Goal: Check status

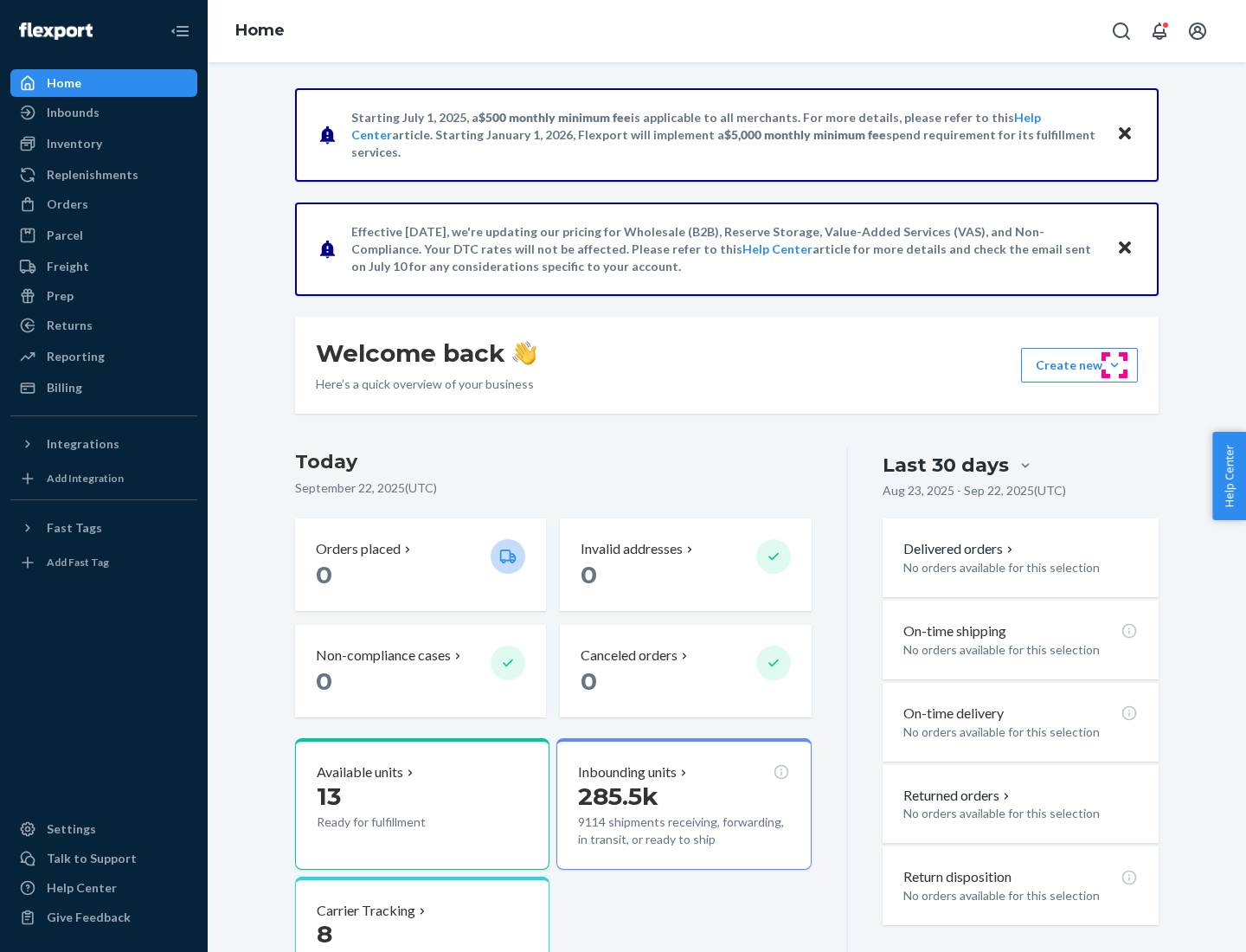
click at [1115, 365] on button "Create new Create new inbound Create new order Create new product" at bounding box center [1079, 365] width 117 height 35
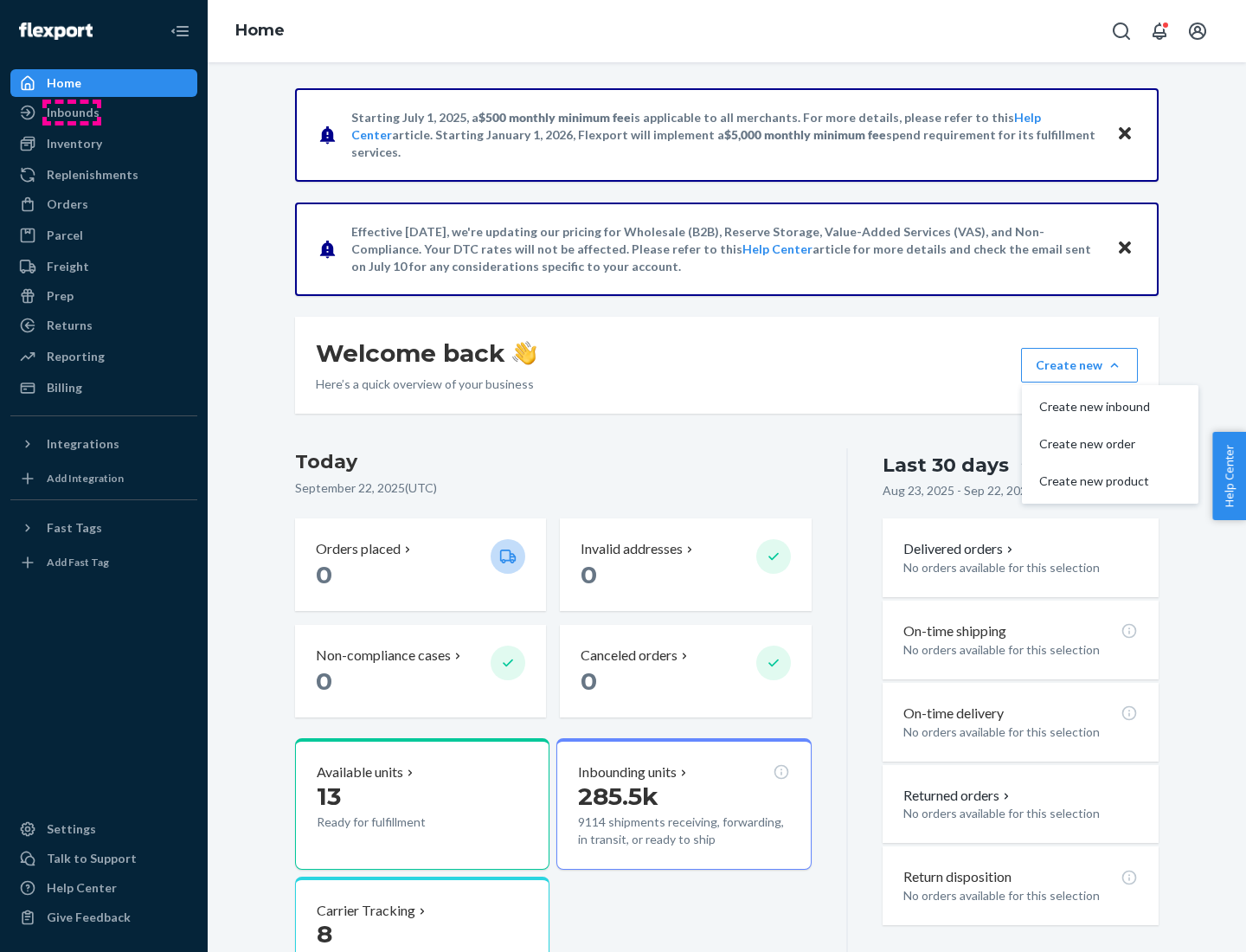
click at [71, 112] on div "Inbounds" at bounding box center [72, 112] width 53 height 17
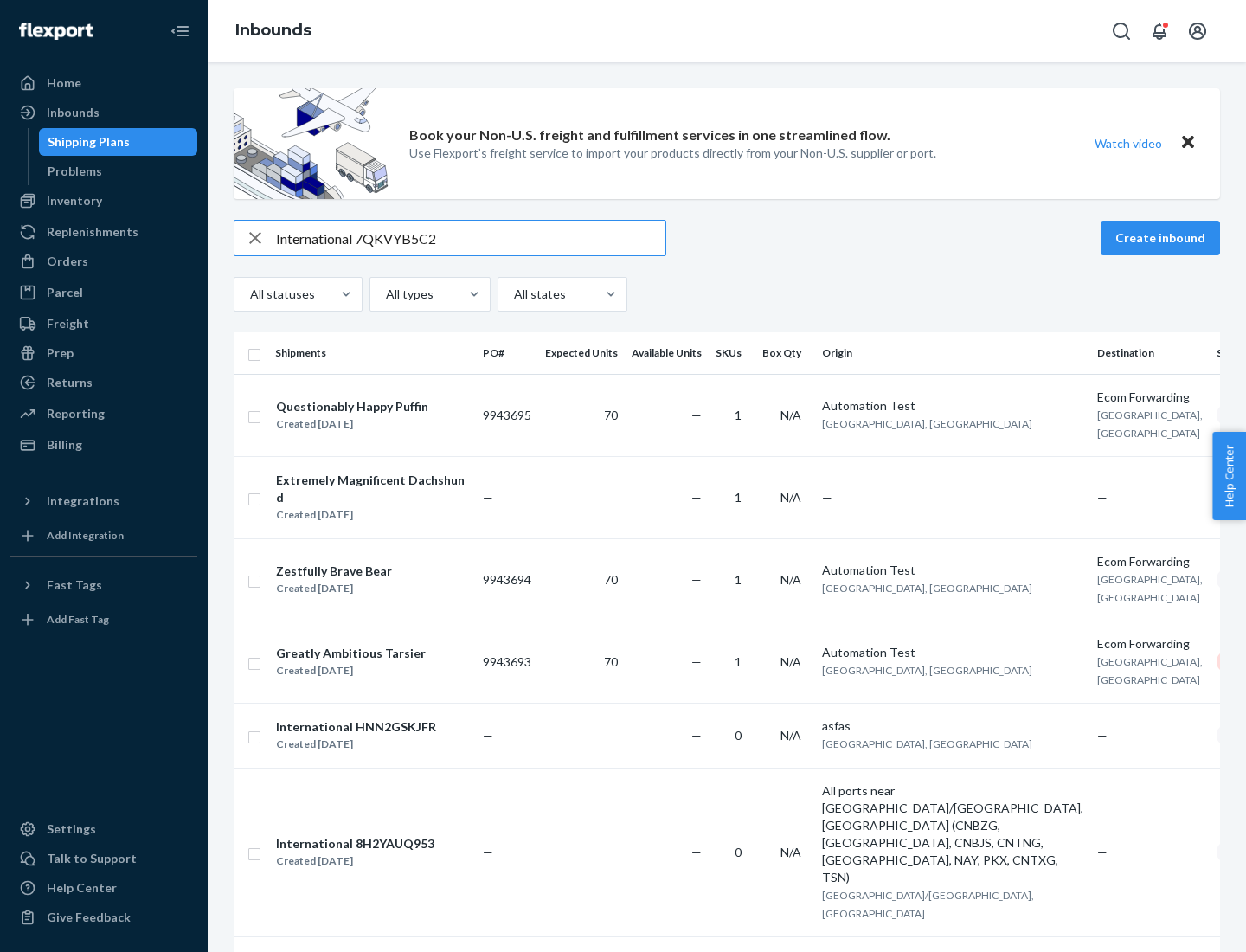
type input "International 7QKVYB5C29"
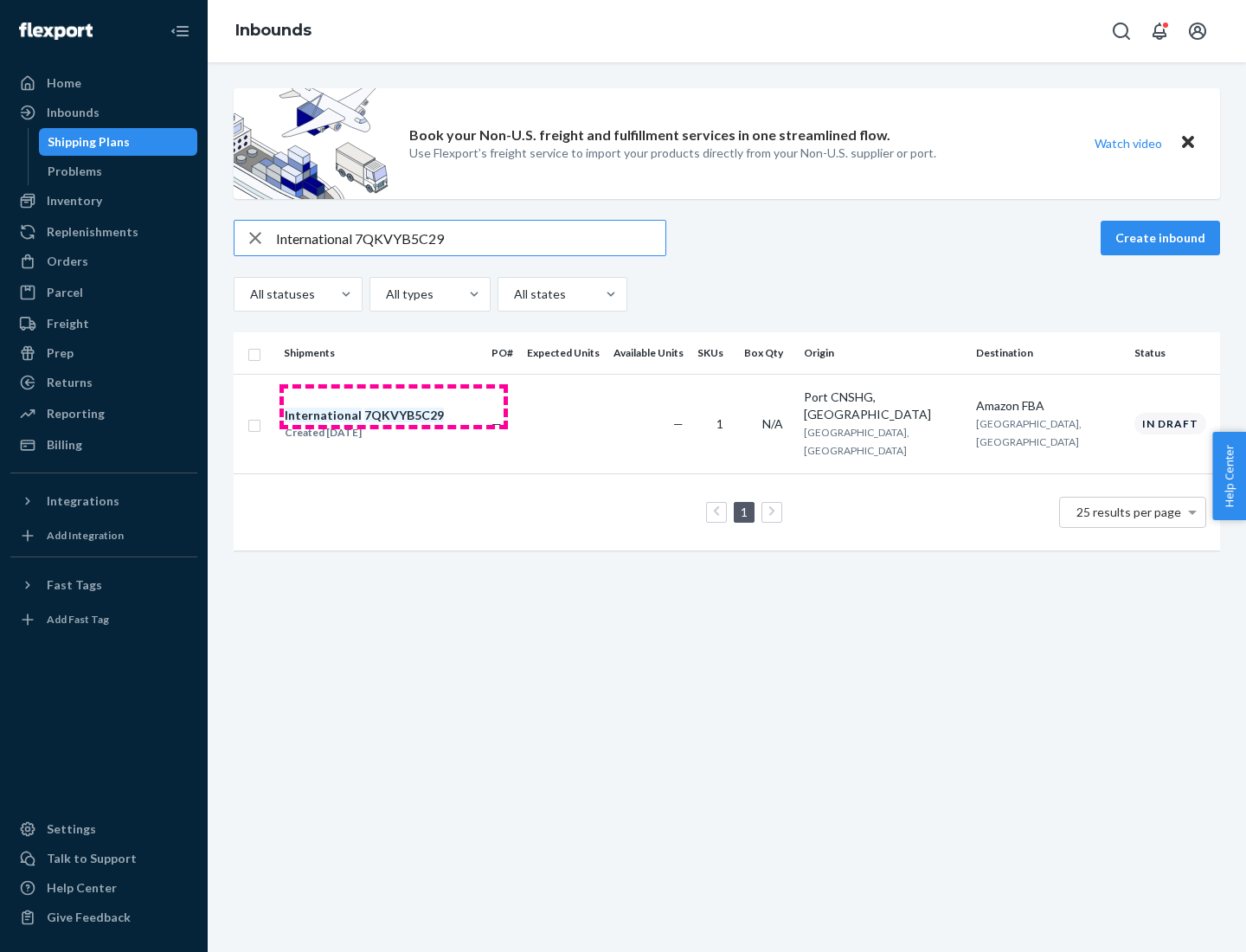
click at [394, 424] on div "Created [DATE]" at bounding box center [364, 432] width 159 height 17
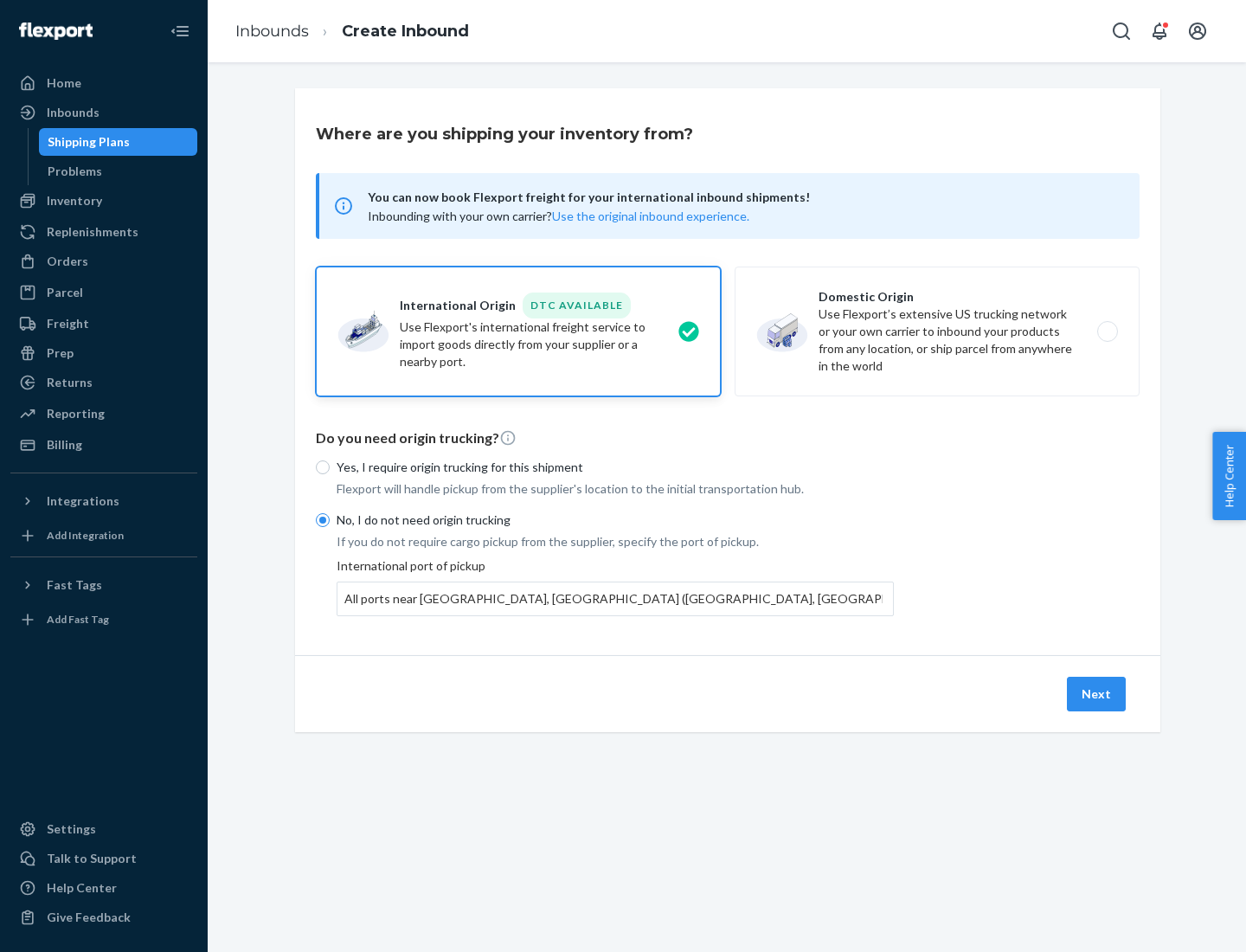
click at [1097, 693] on button "Next" at bounding box center [1096, 693] width 59 height 35
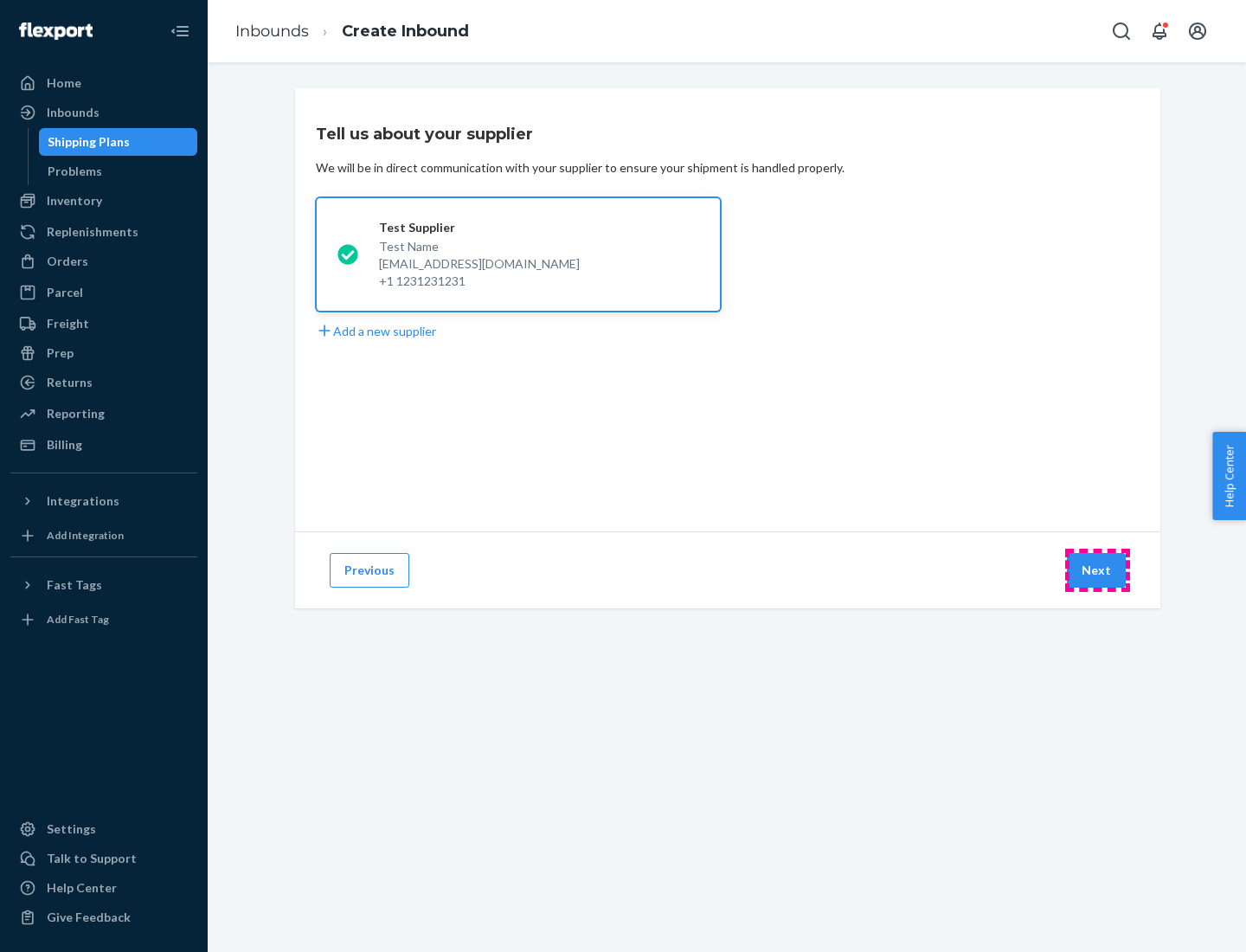
click at [1097, 570] on button "Next" at bounding box center [1096, 570] width 59 height 35
